Goal: Information Seeking & Learning: Learn about a topic

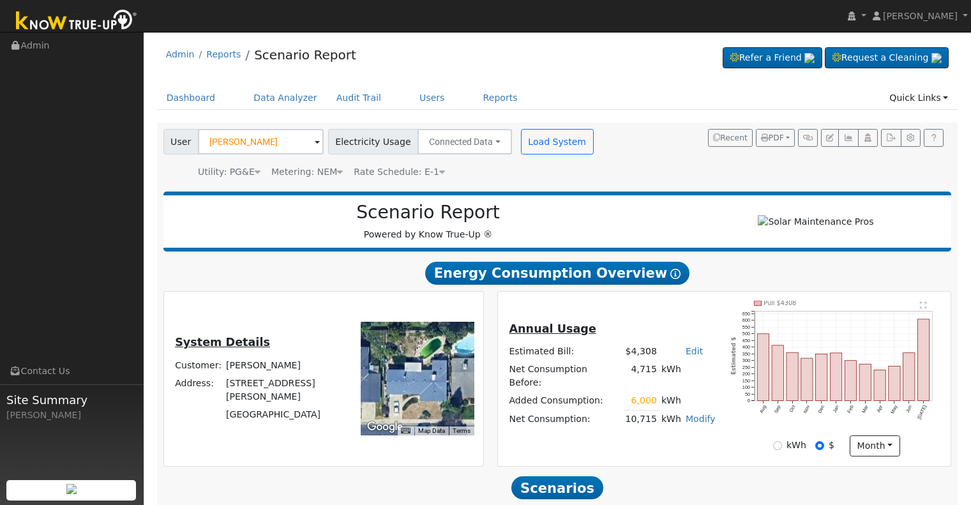
scroll to position [487, 0]
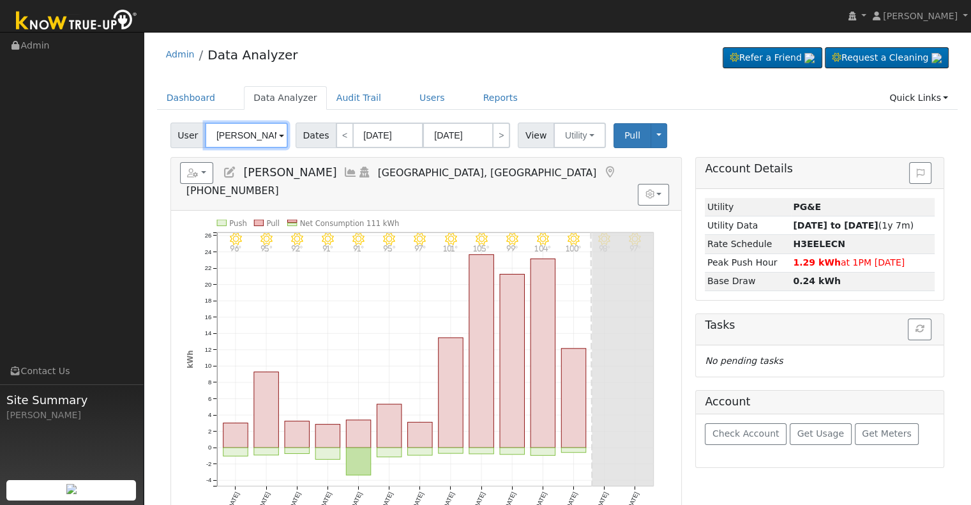
click at [258, 138] on input "[PERSON_NAME]" at bounding box center [246, 136] width 83 height 26
click at [258, 138] on input "Donna Bushard" at bounding box center [246, 136] width 83 height 26
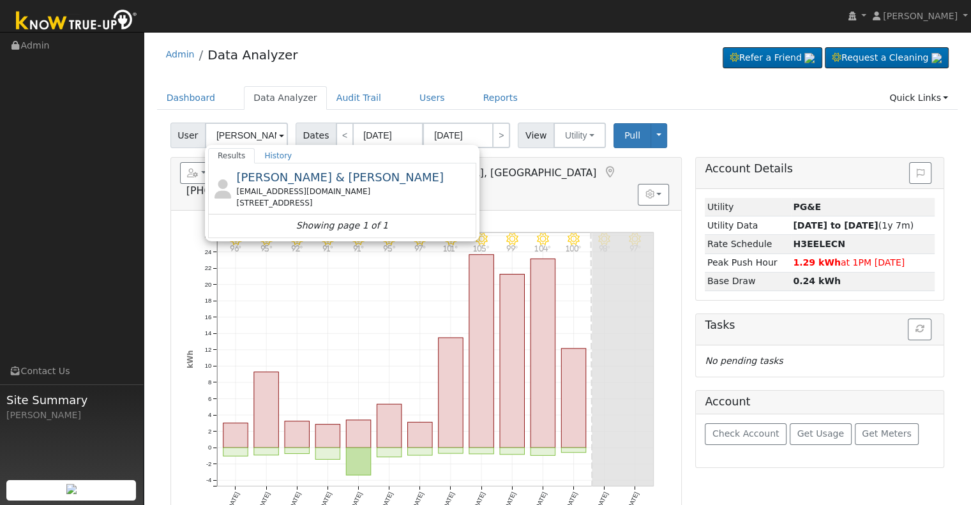
click at [337, 179] on span "Charles & Leah Garrett" at bounding box center [339, 176] width 207 height 13
type input "Charles & Leah Garrett"
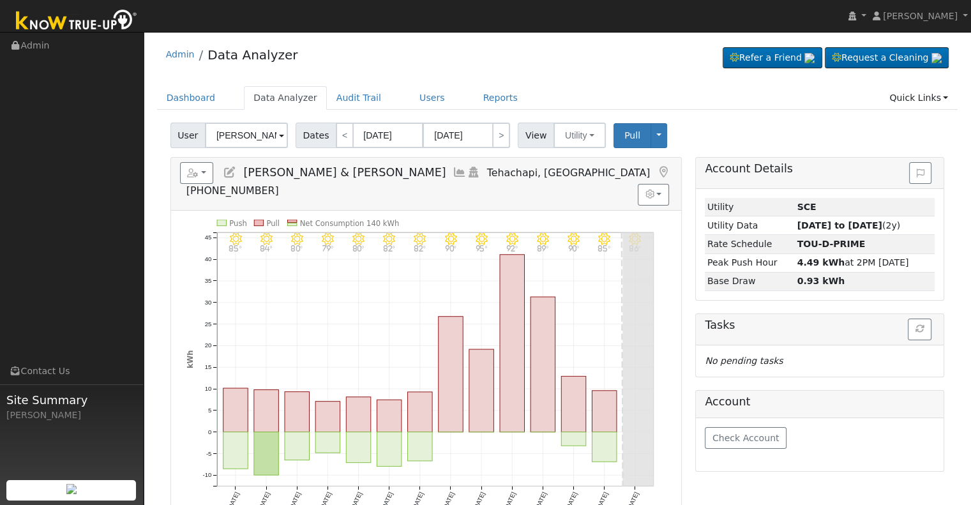
click at [453, 172] on icon at bounding box center [460, 172] width 14 height 11
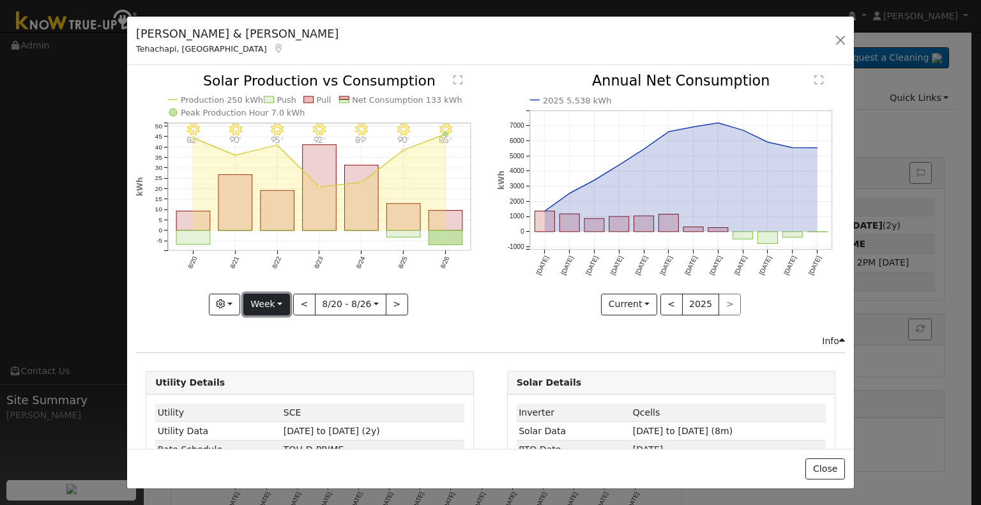
click at [275, 296] on button "Week" at bounding box center [266, 305] width 47 height 22
click at [294, 380] on link "Year" at bounding box center [288, 384] width 89 height 18
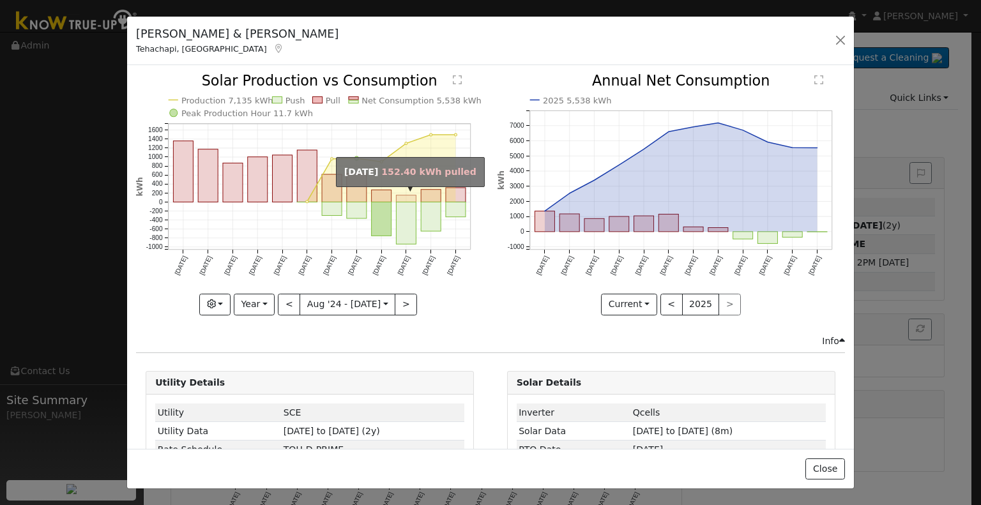
click at [398, 199] on rect "onclick=""" at bounding box center [406, 198] width 20 height 7
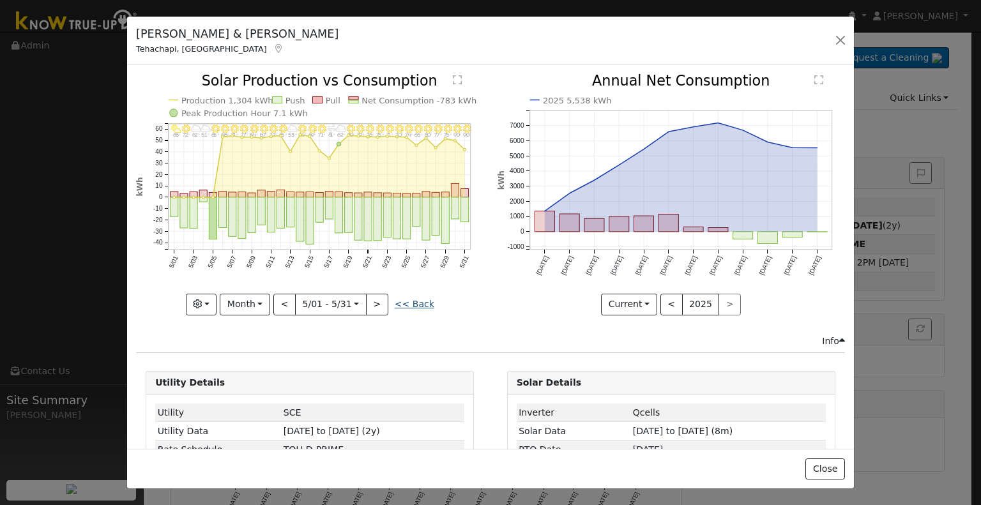
click at [407, 299] on link "<< Back" at bounding box center [415, 304] width 40 height 10
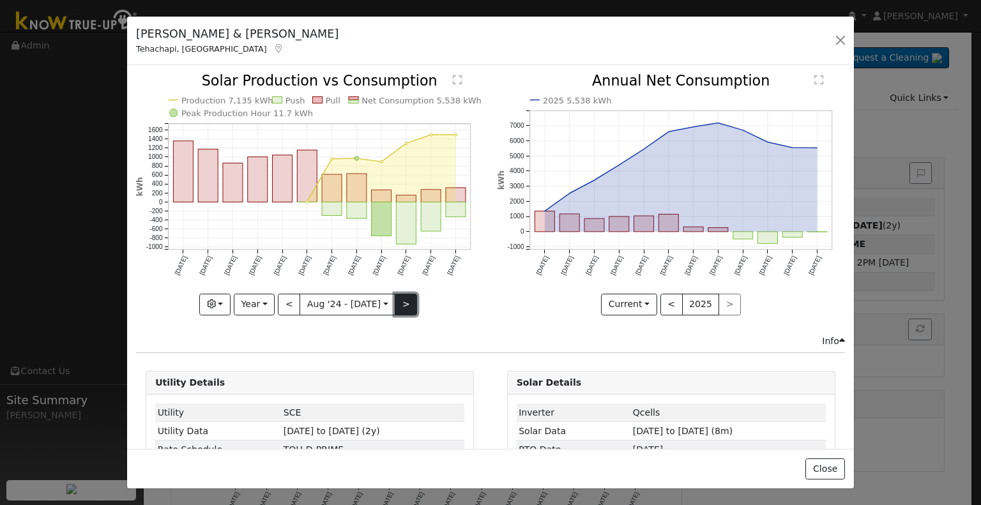
click at [398, 301] on button ">" at bounding box center [406, 305] width 22 height 22
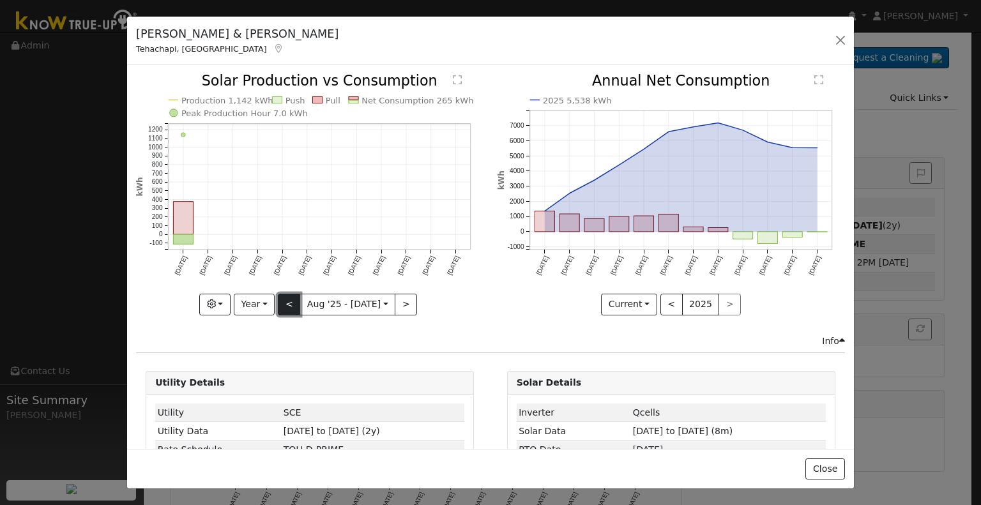
click at [294, 302] on button "<" at bounding box center [289, 305] width 22 height 22
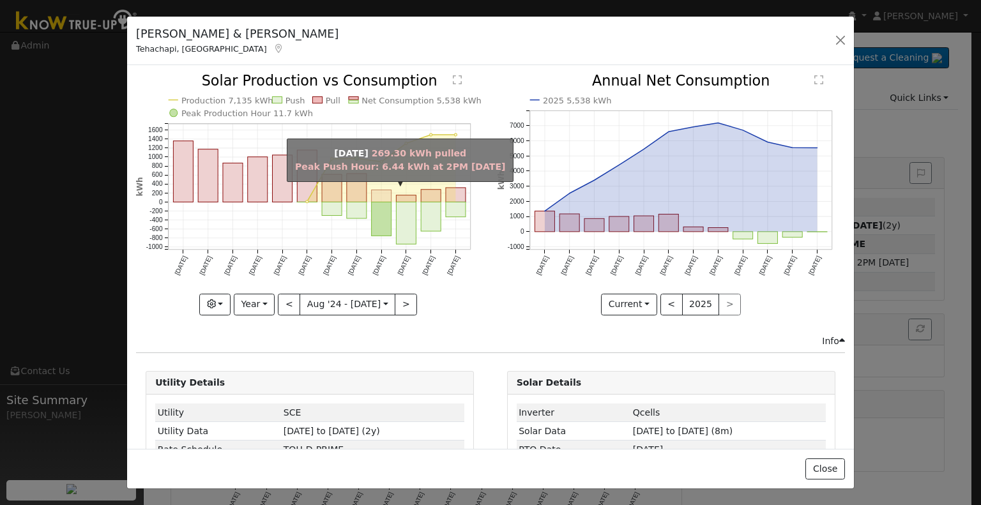
click at [386, 196] on rect "onclick=""" at bounding box center [382, 196] width 20 height 12
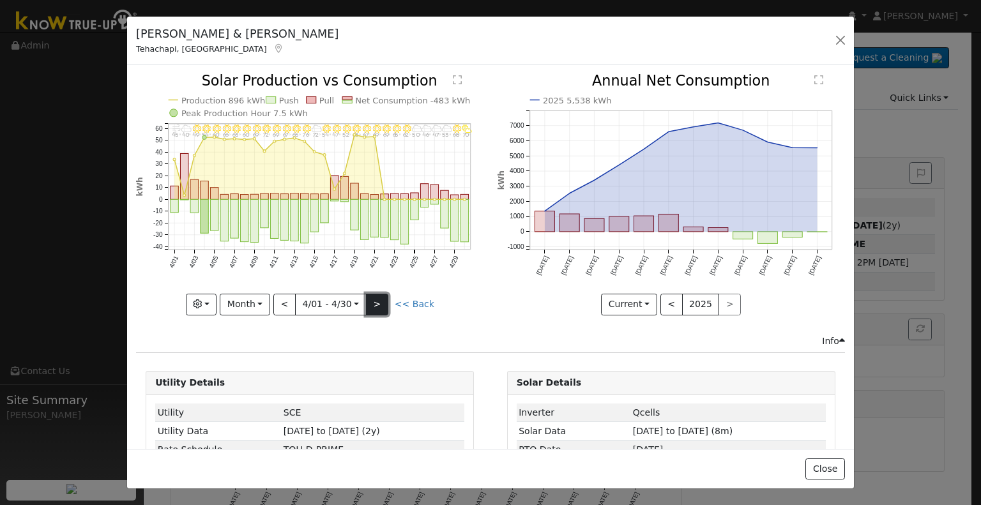
click at [378, 299] on button ">" at bounding box center [377, 305] width 22 height 22
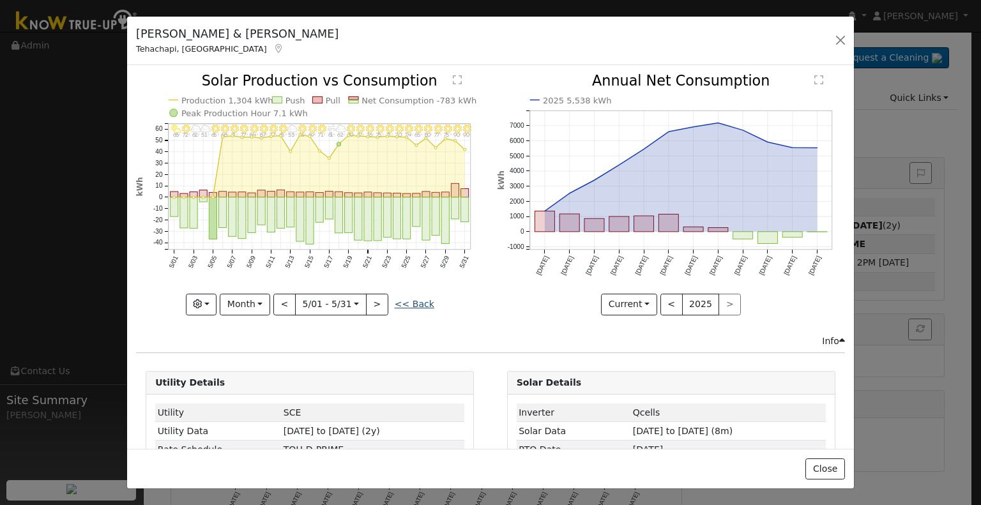
click at [405, 300] on link "<< Back" at bounding box center [415, 304] width 40 height 10
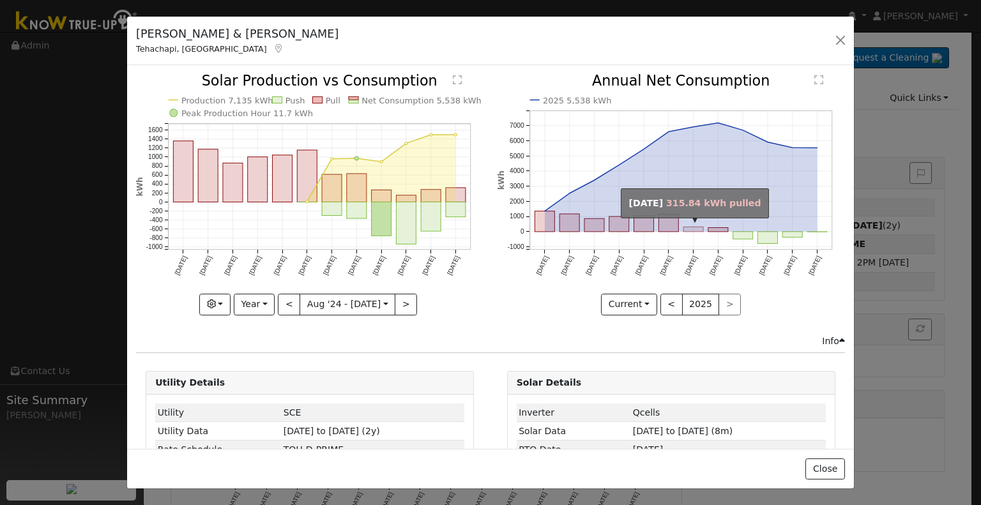
click at [687, 227] on rect "onclick=""" at bounding box center [693, 229] width 20 height 4
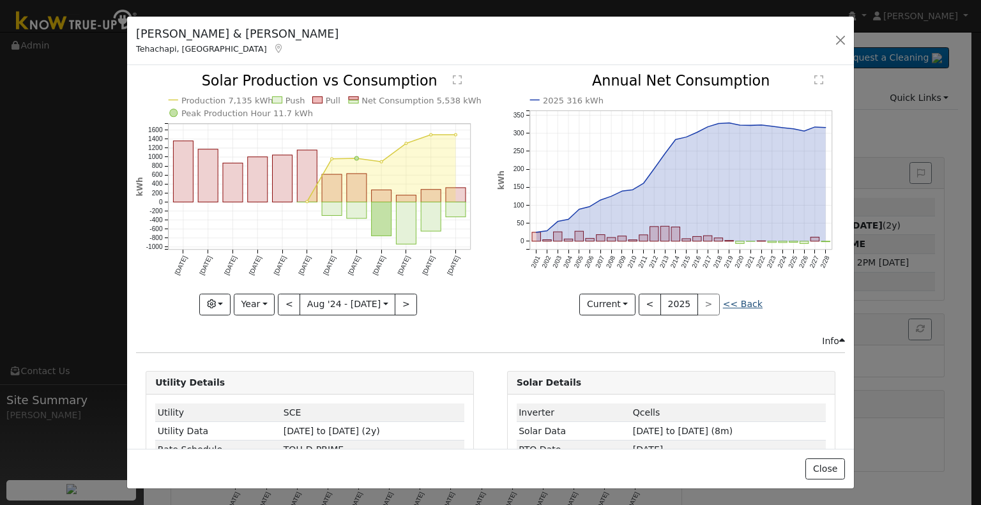
click at [730, 299] on link "<< Back" at bounding box center [743, 304] width 40 height 10
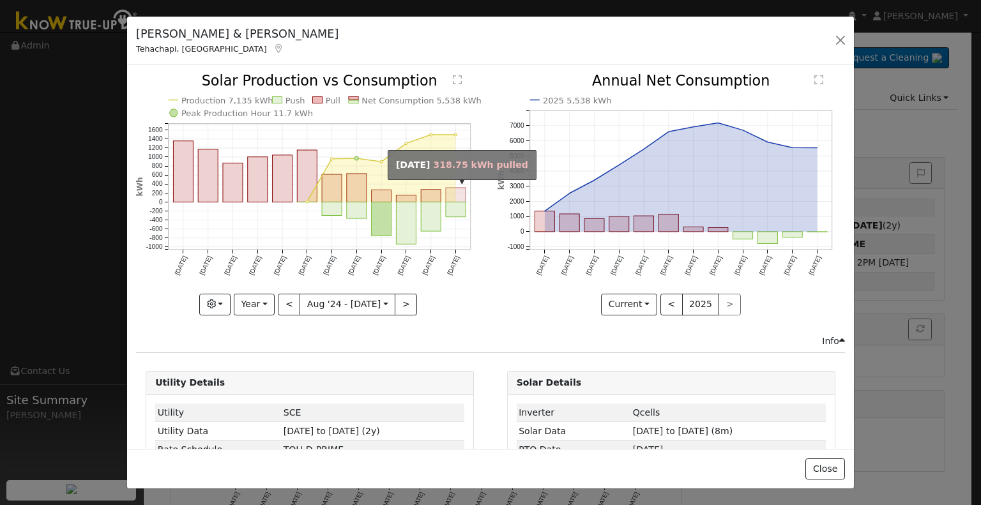
click at [451, 190] on rect "onclick=""" at bounding box center [456, 195] width 20 height 14
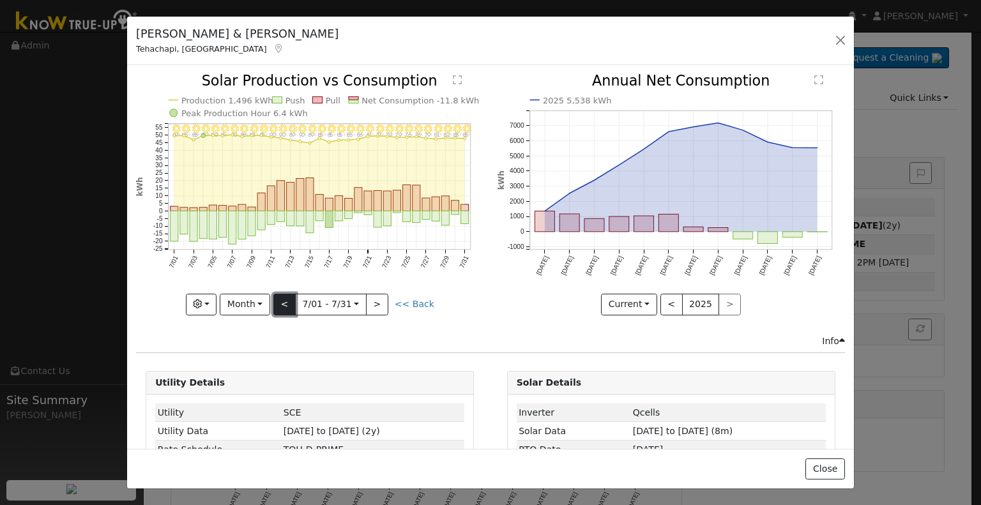
click at [290, 305] on button "<" at bounding box center [284, 305] width 22 height 22
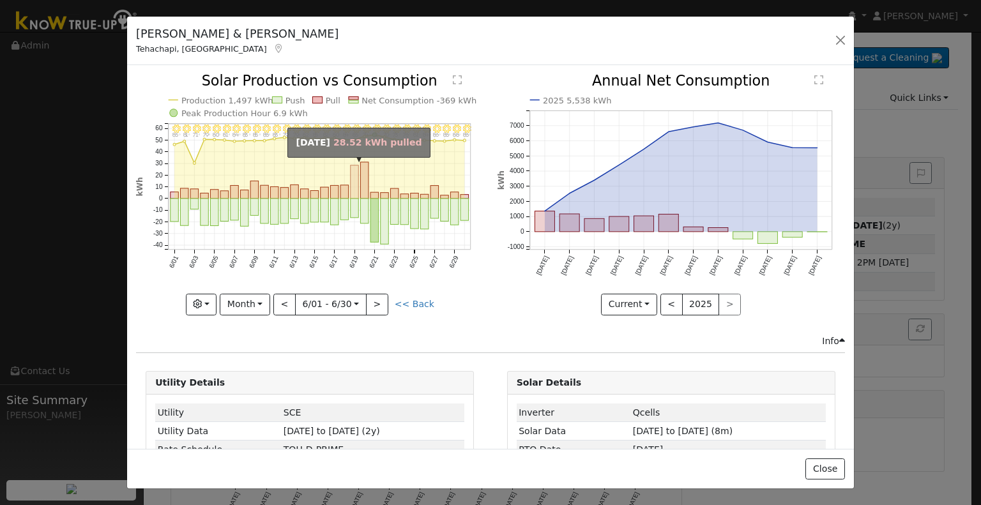
click at [351, 181] on rect "onclick=""" at bounding box center [354, 181] width 8 height 33
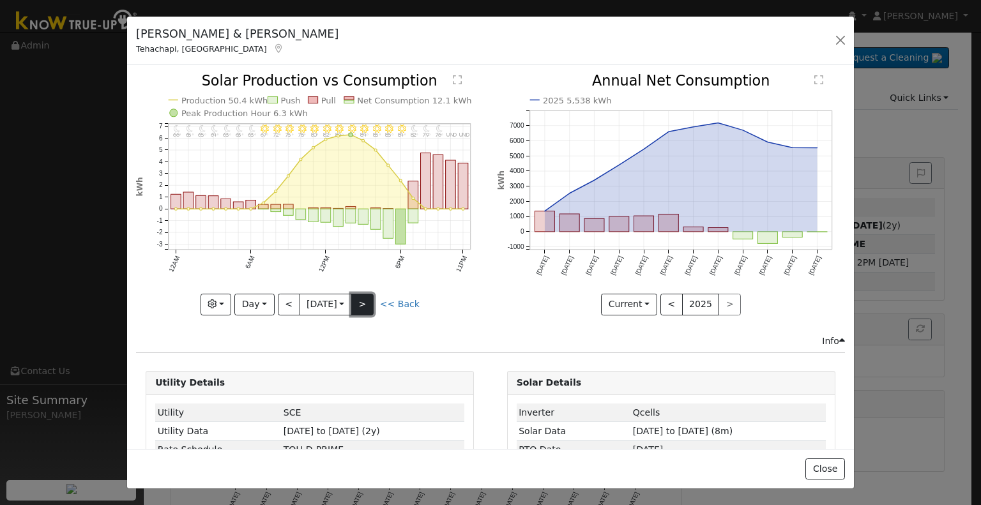
click at [365, 299] on button ">" at bounding box center [362, 305] width 22 height 22
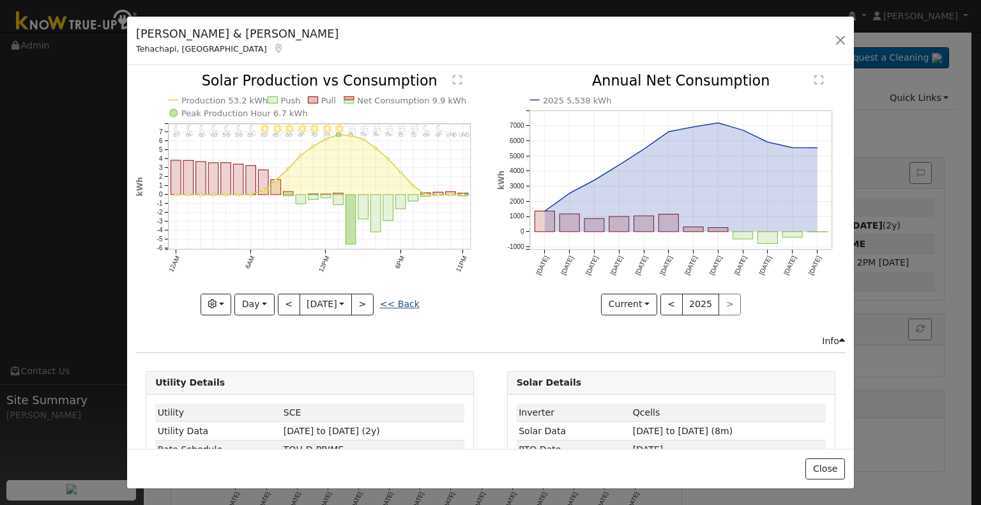
click at [393, 299] on link "<< Back" at bounding box center [400, 304] width 40 height 10
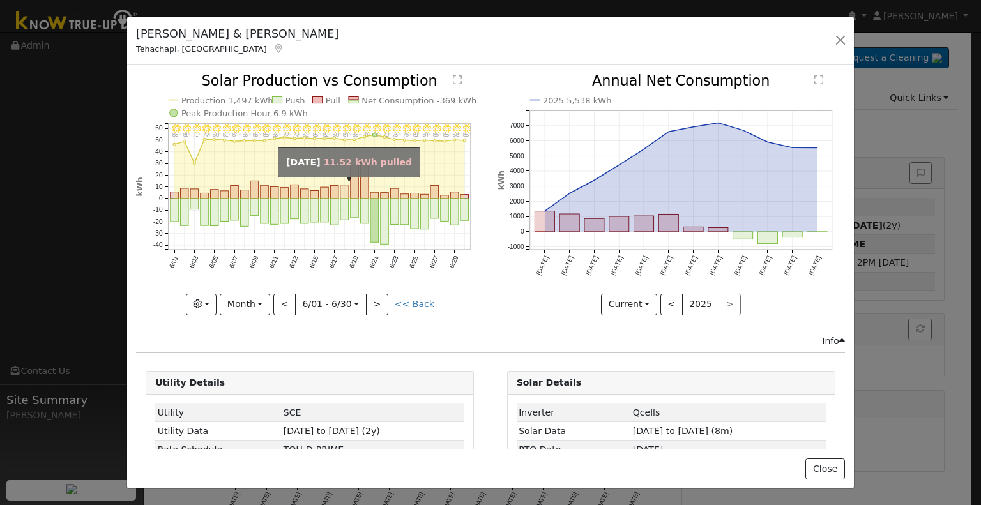
click at [340, 195] on rect "onclick=""" at bounding box center [344, 191] width 8 height 13
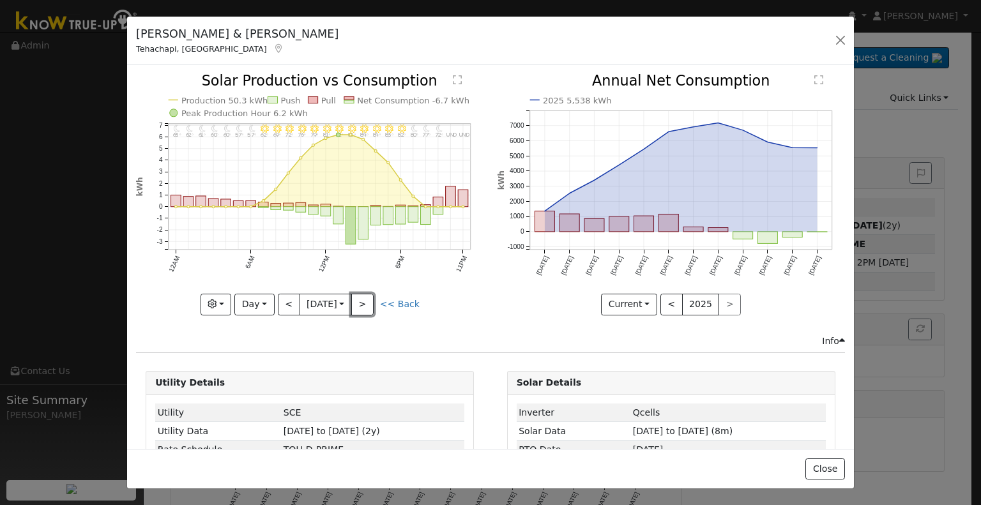
click at [372, 305] on button ">" at bounding box center [362, 305] width 22 height 22
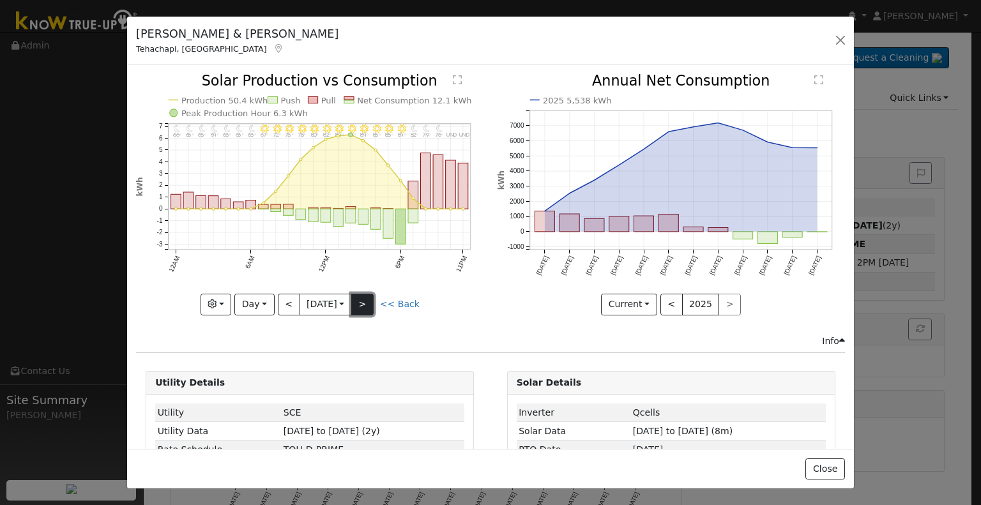
click at [370, 303] on button ">" at bounding box center [362, 305] width 22 height 22
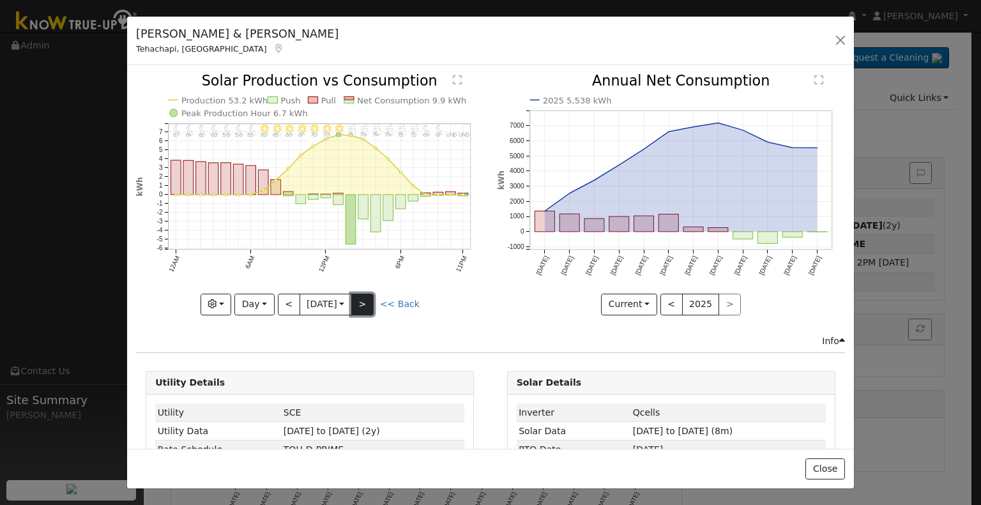
click at [370, 303] on button ">" at bounding box center [362, 305] width 22 height 22
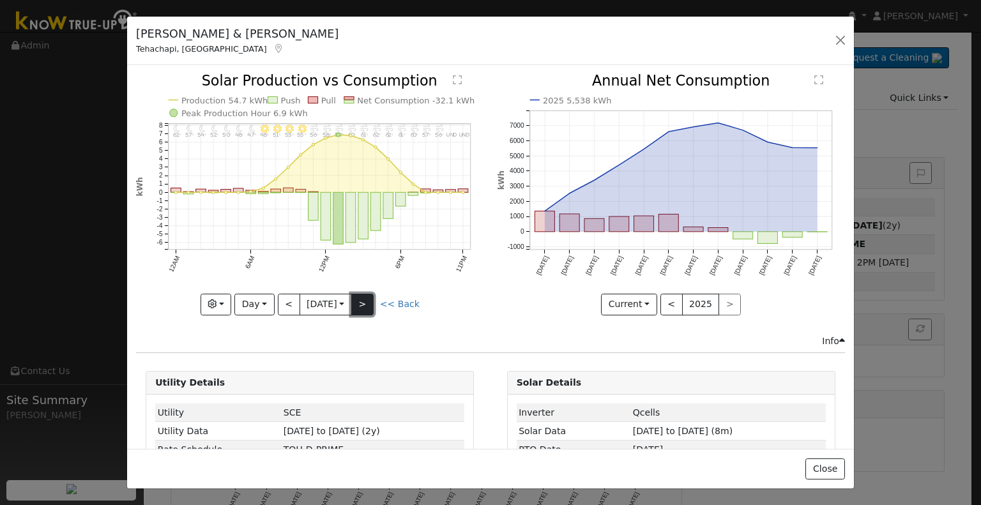
click at [370, 303] on button ">" at bounding box center [362, 305] width 22 height 22
click at [402, 301] on link "<< Back" at bounding box center [400, 304] width 40 height 10
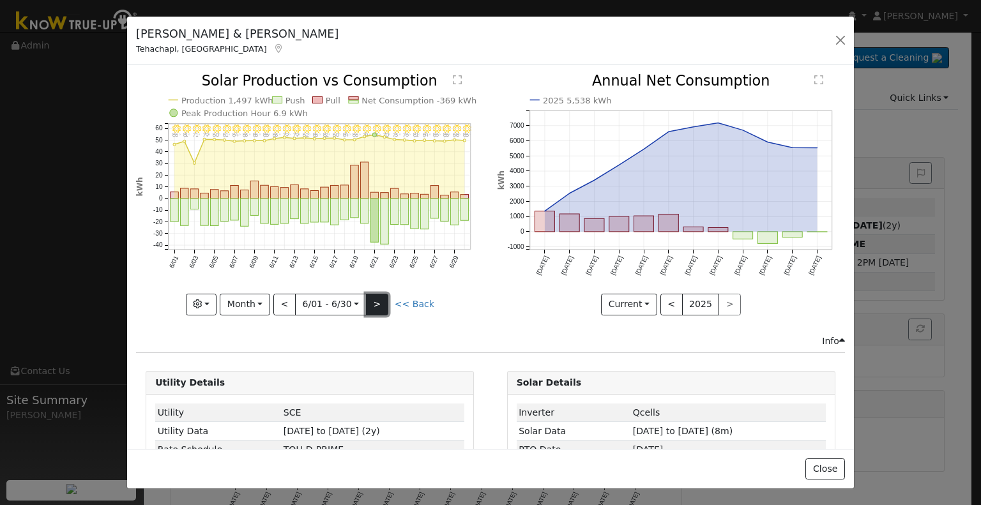
click at [382, 294] on button ">" at bounding box center [377, 305] width 22 height 22
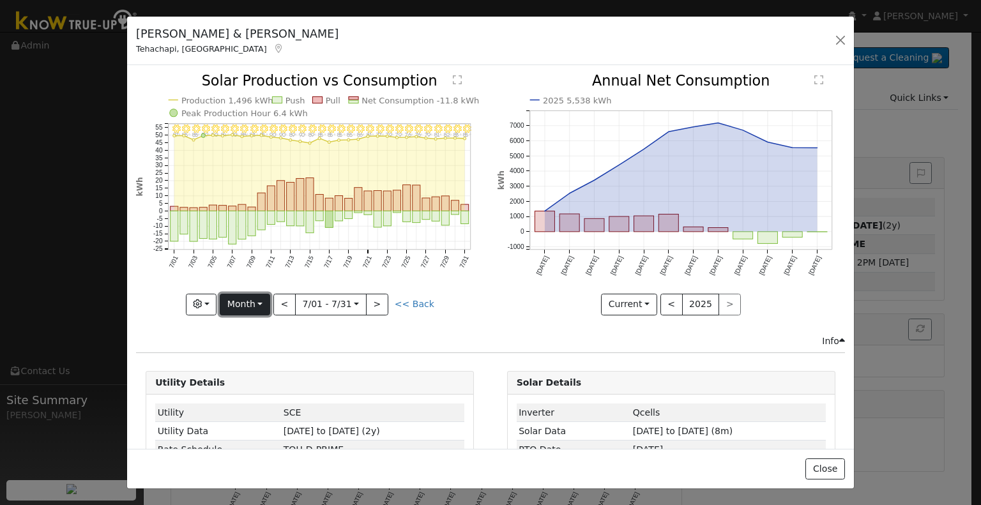
click at [260, 298] on button "Month" at bounding box center [245, 305] width 50 height 22
click at [263, 346] on link "Week" at bounding box center [264, 348] width 89 height 18
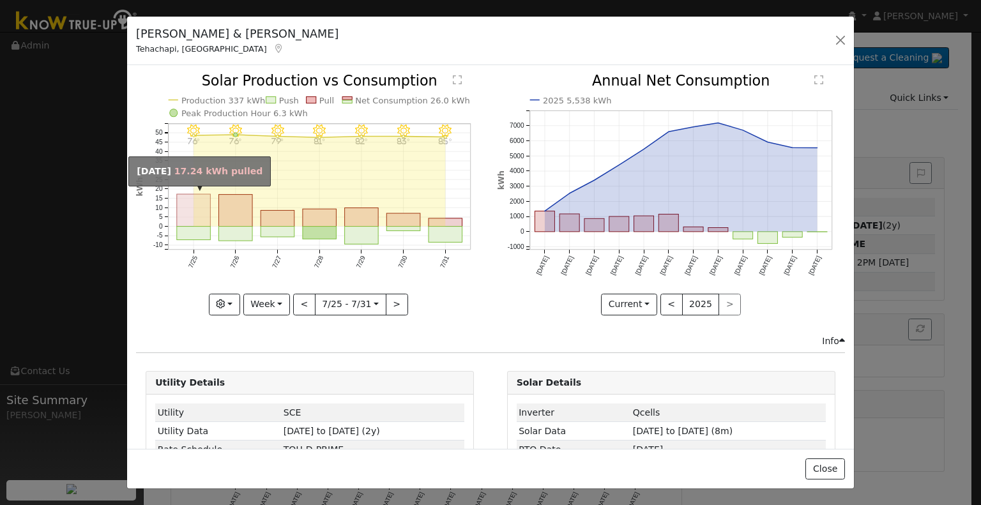
click at [201, 209] on rect "onclick=""" at bounding box center [194, 211] width 34 height 33
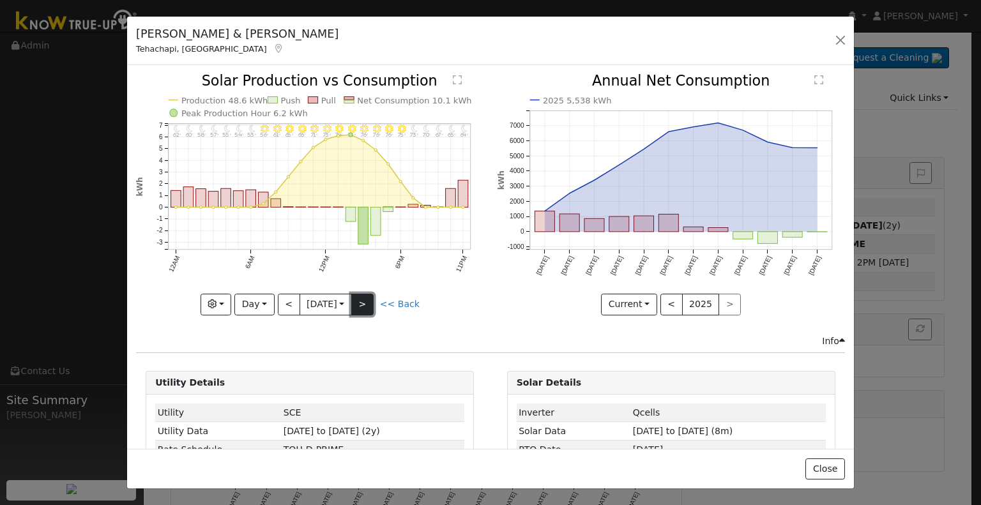
click at [357, 306] on button ">" at bounding box center [362, 305] width 22 height 22
click at [366, 303] on button ">" at bounding box center [362, 305] width 22 height 22
click at [362, 303] on button ">" at bounding box center [362, 305] width 22 height 22
click at [365, 303] on button ">" at bounding box center [362, 305] width 22 height 22
click at [401, 303] on div at bounding box center [309, 194] width 347 height 241
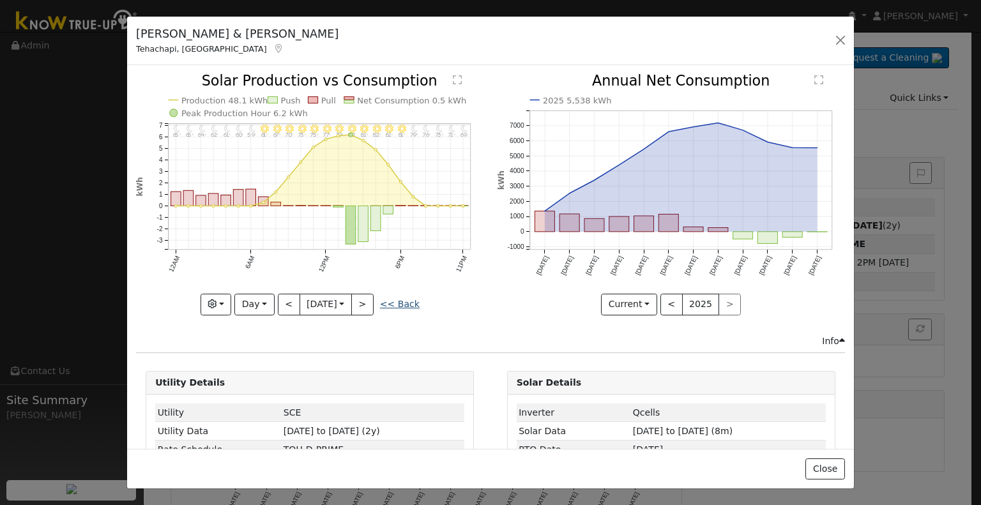
click at [400, 301] on link "<< Back" at bounding box center [400, 304] width 40 height 10
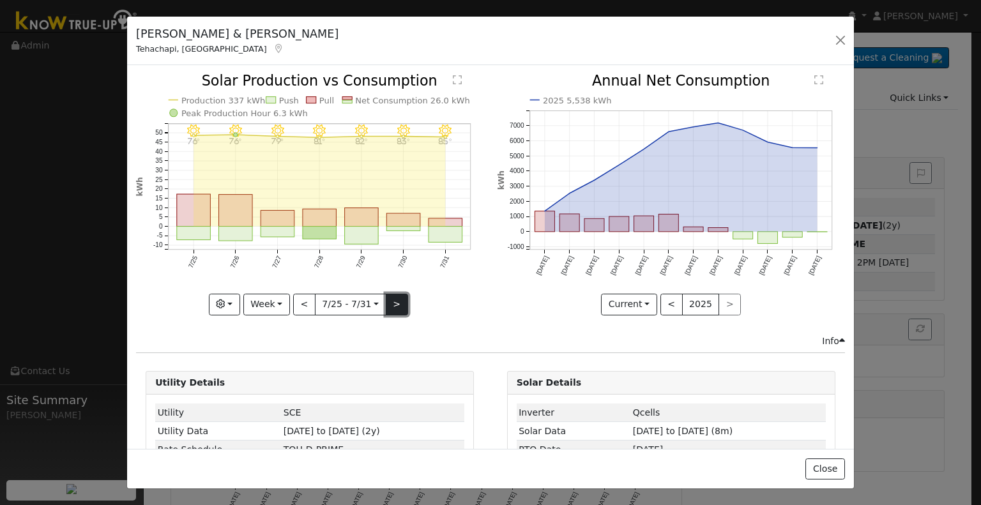
click at [395, 305] on button ">" at bounding box center [397, 305] width 22 height 22
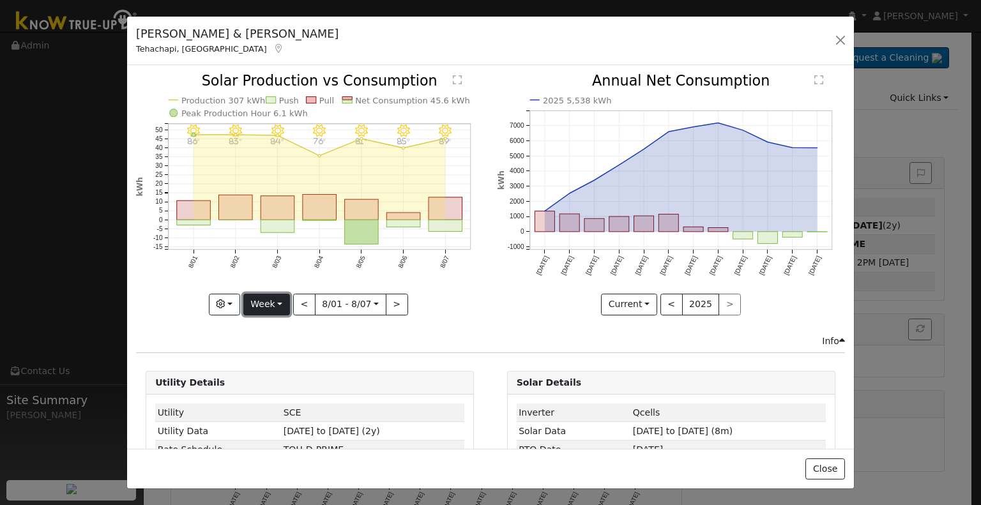
click at [277, 301] on button "Week" at bounding box center [266, 305] width 47 height 22
click at [289, 359] on link "Month" at bounding box center [288, 366] width 89 height 18
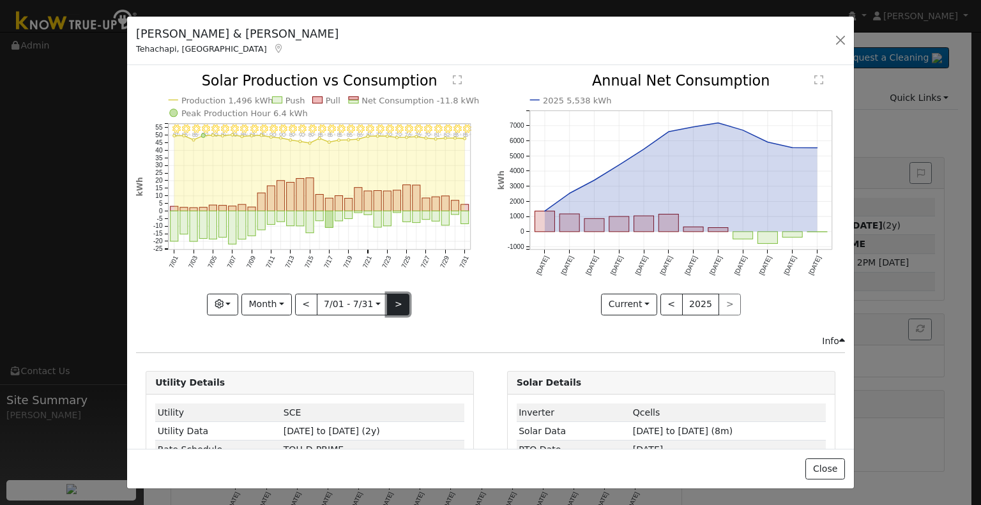
click at [400, 297] on button ">" at bounding box center [398, 305] width 22 height 22
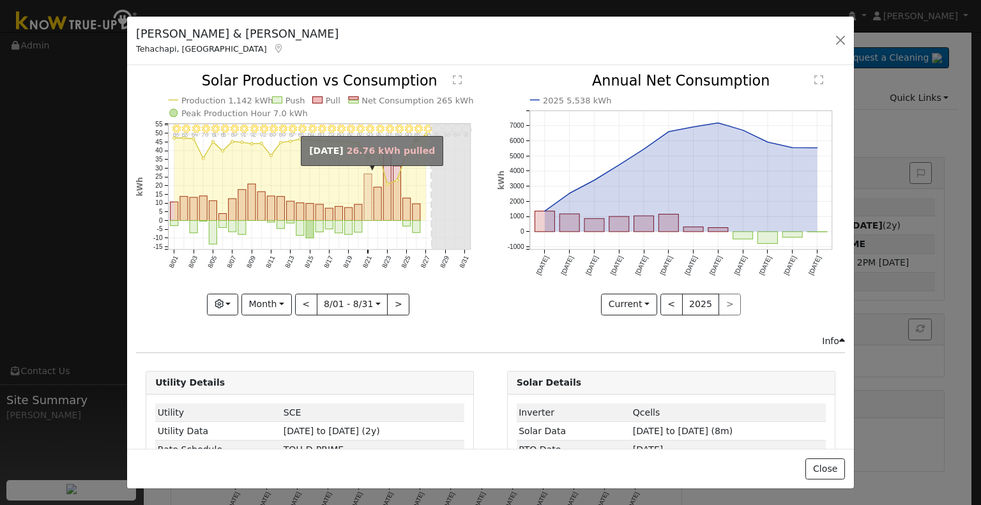
click at [365, 206] on rect "onclick=""" at bounding box center [368, 197] width 8 height 47
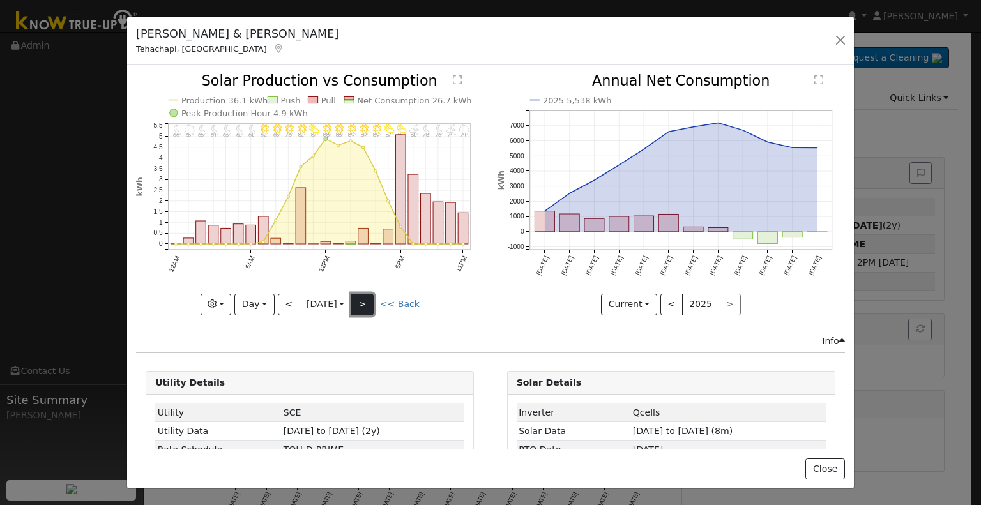
click at [366, 299] on button ">" at bounding box center [362, 305] width 22 height 22
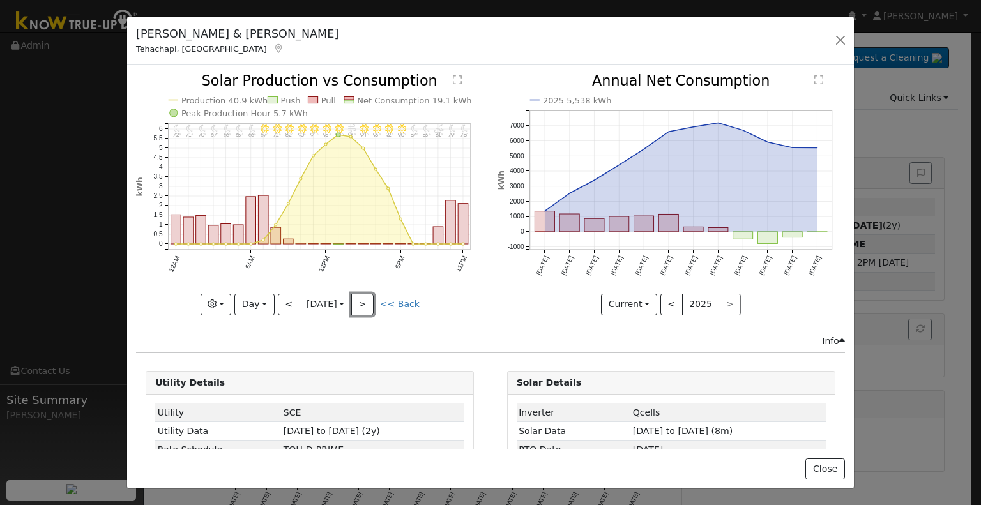
click at [368, 299] on button ">" at bounding box center [362, 305] width 22 height 22
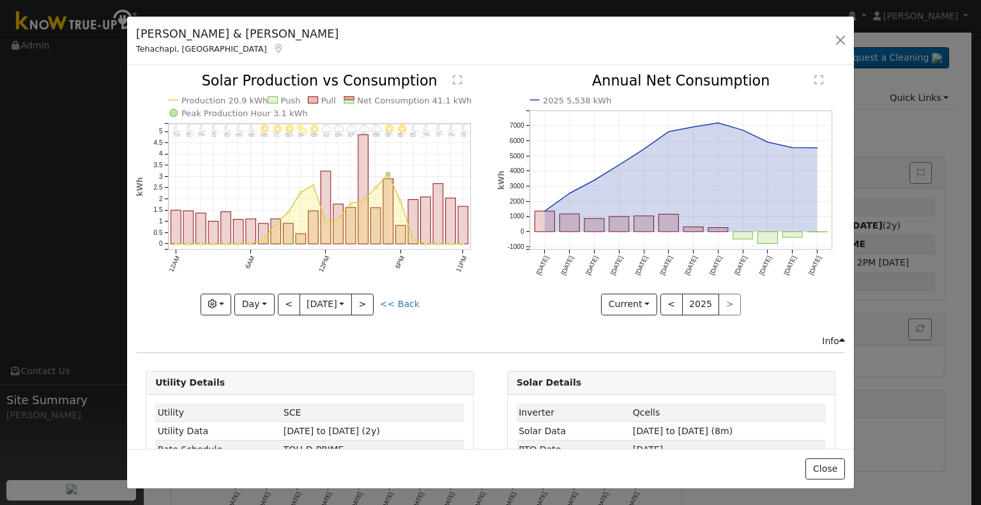
drag, startPoint x: 320, startPoint y: 135, endPoint x: 370, endPoint y: 133, distance: 49.2
click at [370, 133] on g "11PM - Clear 73° 10PM - MostlyClear 74° 9PM - Clear 77° 8PM - Clear 79° 7PM - C…" at bounding box center [303, 173] width 336 height 200
click at [375, 155] on icon "11PM - Clear 73° 10PM - MostlyClear 74° 9PM - Clear 77° 8PM - Clear 79° 7PM - C…" at bounding box center [309, 193] width 347 height 239
click at [365, 299] on button ">" at bounding box center [362, 305] width 22 height 22
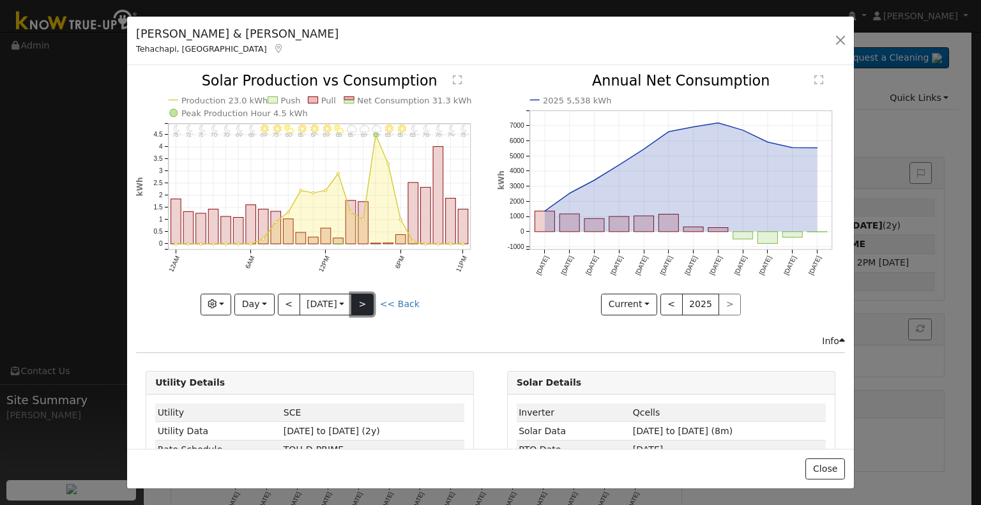
click at [368, 296] on button ">" at bounding box center [362, 305] width 22 height 22
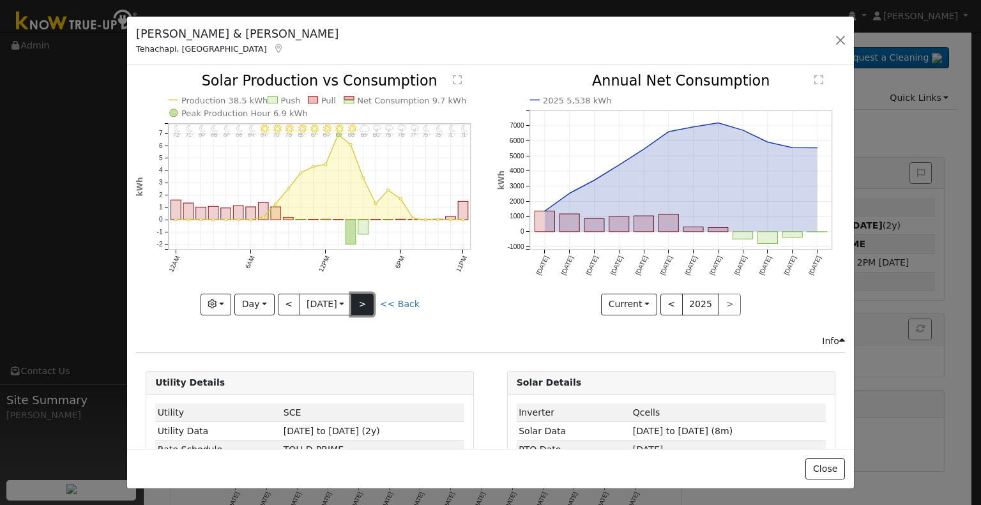
click at [367, 307] on button ">" at bounding box center [362, 305] width 22 height 22
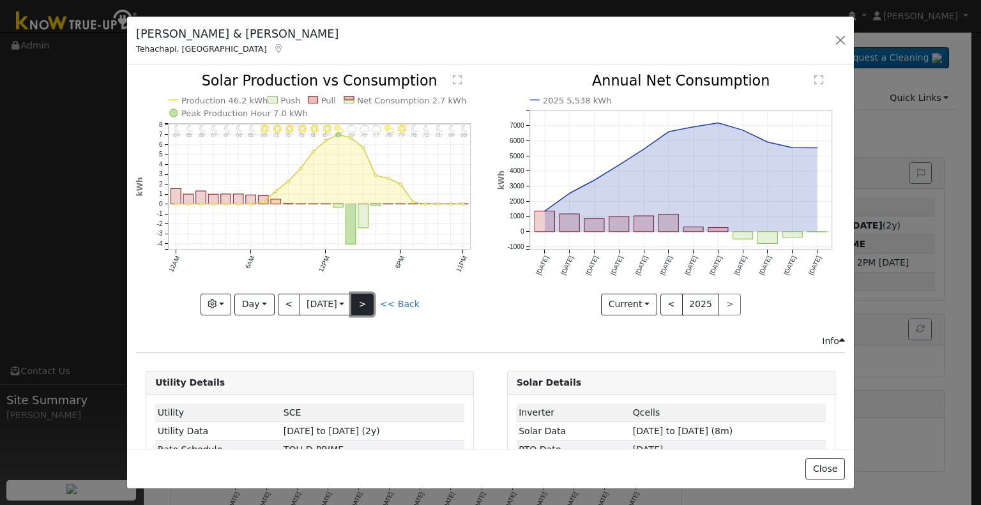
click at [364, 295] on button ">" at bounding box center [362, 305] width 22 height 22
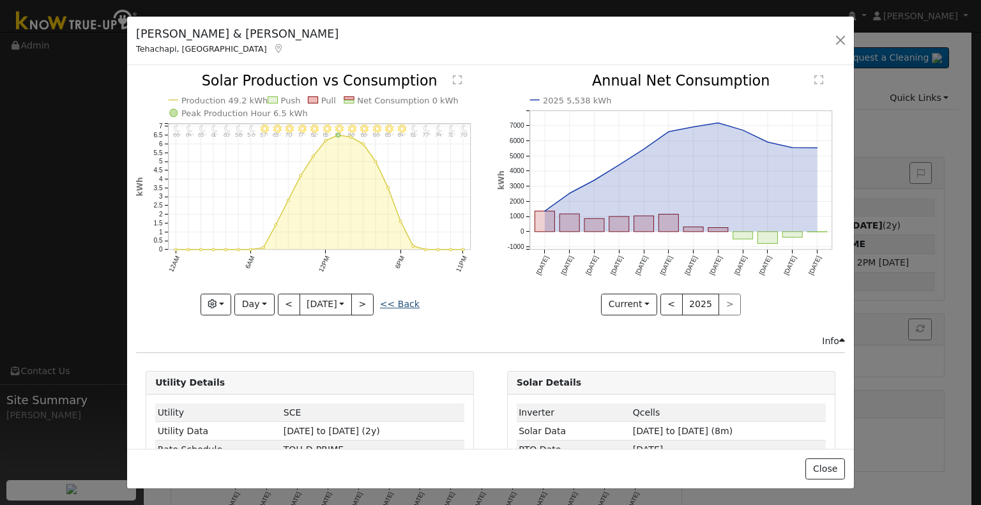
click at [403, 301] on link "<< Back" at bounding box center [400, 304] width 40 height 10
type input "2025-08-01"
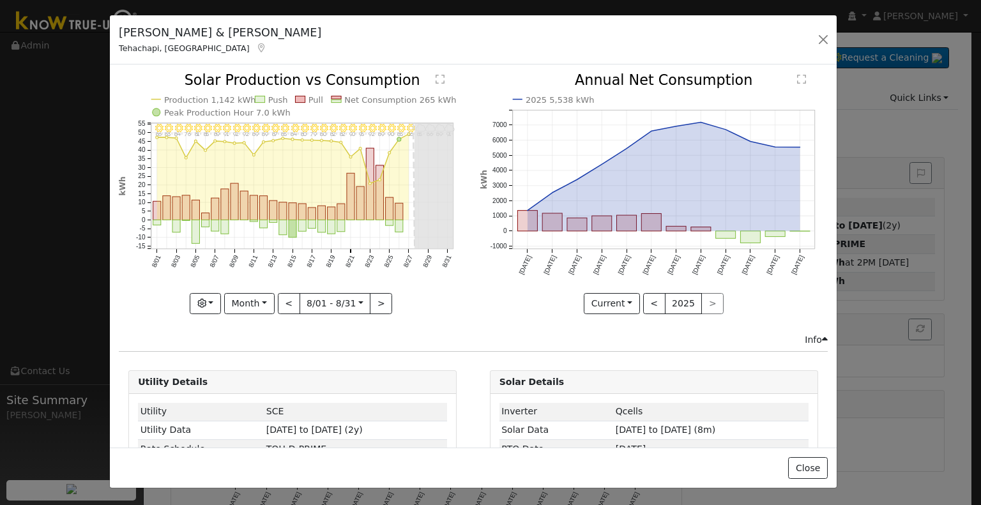
drag, startPoint x: 476, startPoint y: 40, endPoint x: 442, endPoint y: 39, distance: 34.5
click at [452, 39] on div "Charles & Leah Garrett Tehachapi, CA Default Account Default Account 18420 Davo…" at bounding box center [473, 39] width 726 height 49
